Goal: Transaction & Acquisition: Purchase product/service

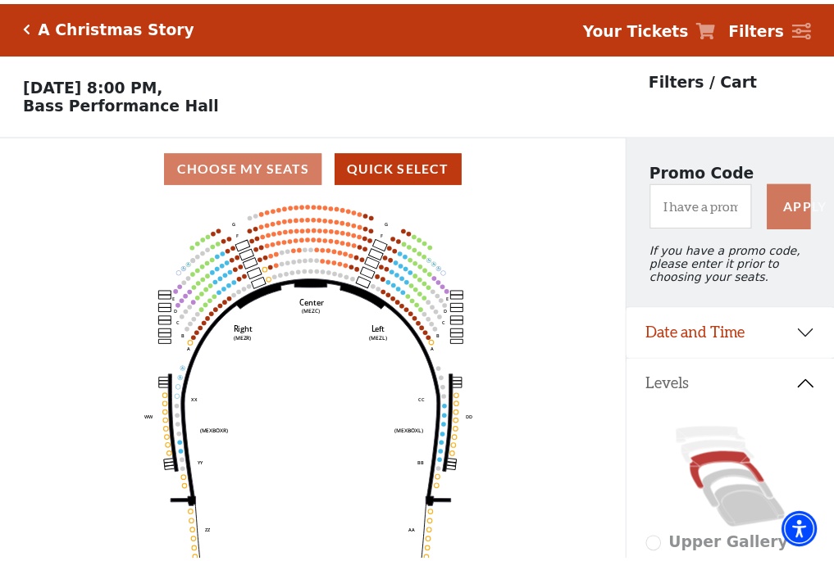
scroll to position [76, 0]
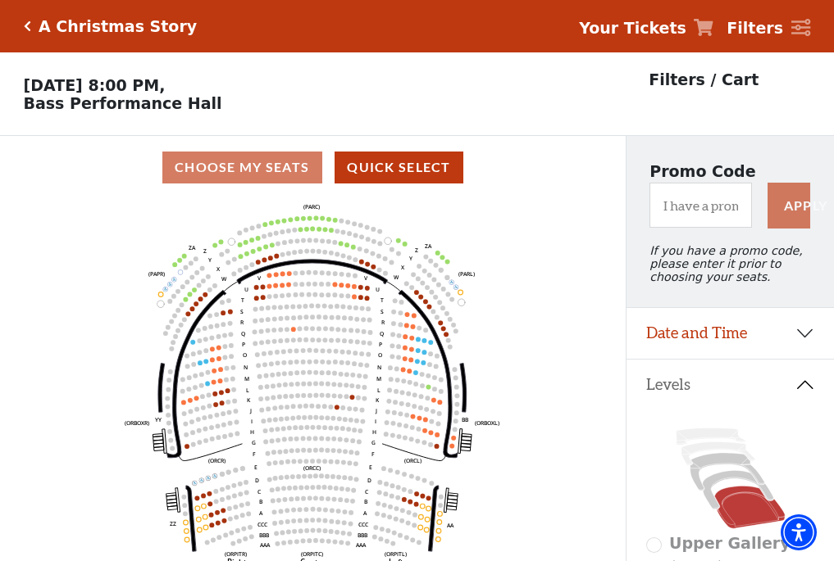
scroll to position [76, 0]
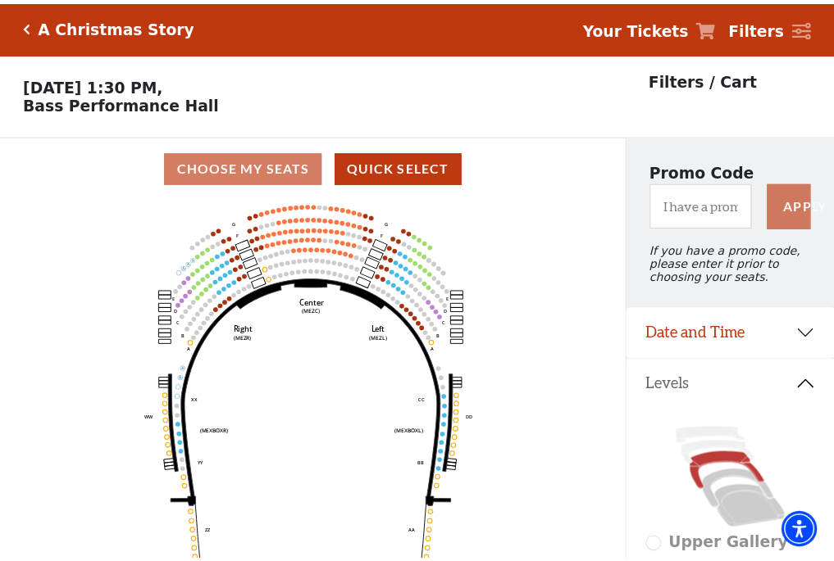
scroll to position [76, 0]
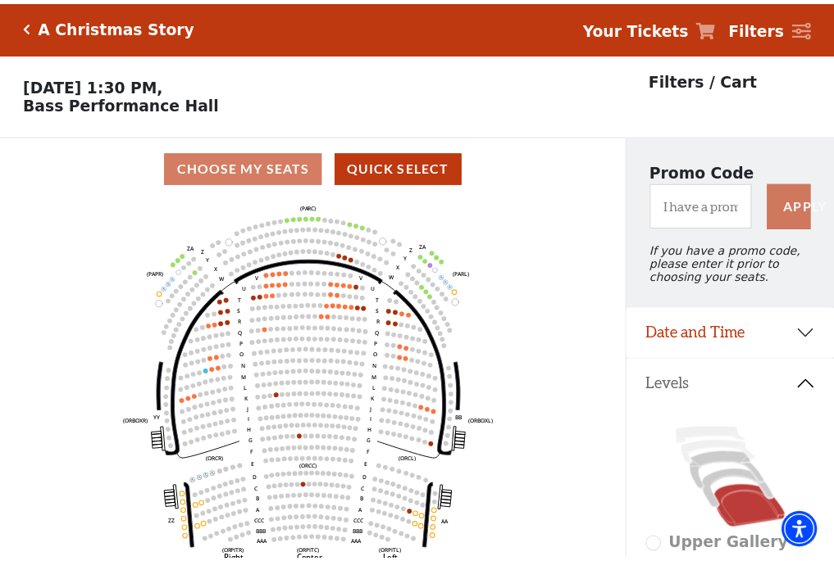
scroll to position [76, 0]
